Goal: Find specific page/section: Find specific page/section

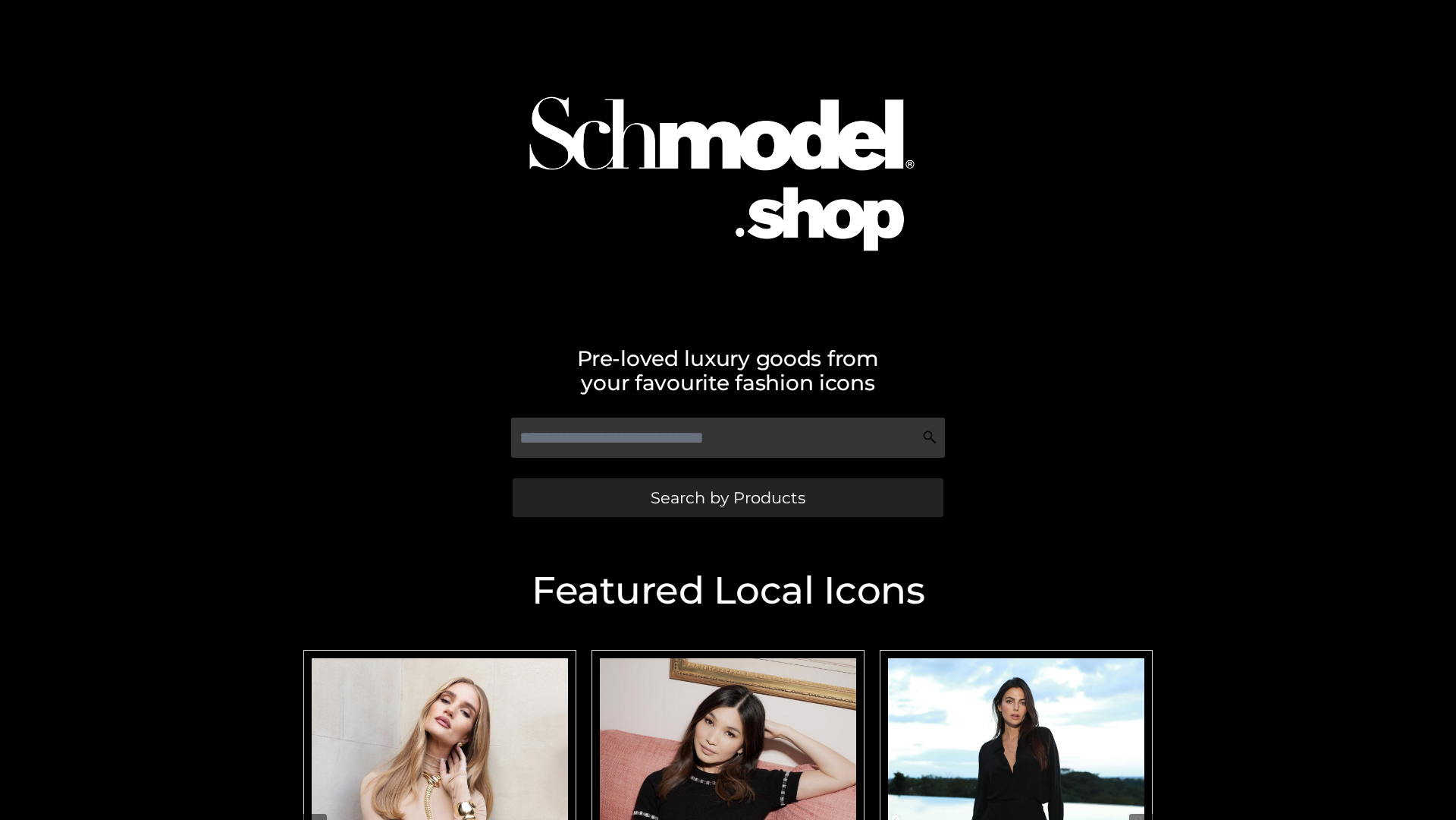
click at [727, 497] on span "Search by Products" at bounding box center [728, 497] width 155 height 16
